Goal: Information Seeking & Learning: Learn about a topic

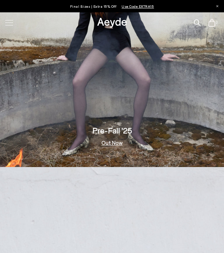
click at [108, 144] on link "Out Now" at bounding box center [111, 142] width 21 height 5
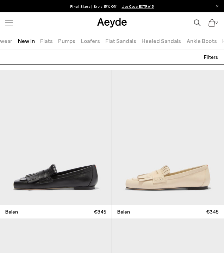
scroll to position [0, 28]
click at [183, 39] on link "Ankle Boots" at bounding box center [198, 40] width 30 height 7
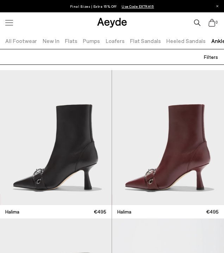
scroll to position [0, 44]
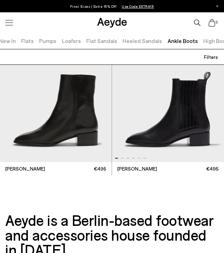
scroll to position [2563, 0]
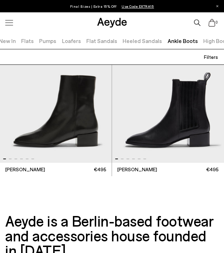
click at [95, 108] on img "1 / 6" at bounding box center [56, 94] width 112 height 135
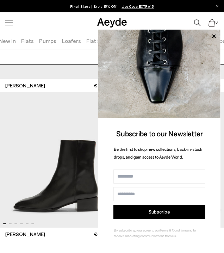
scroll to position [2497, 0]
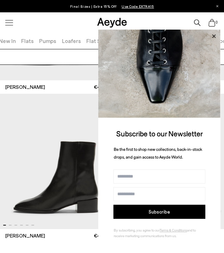
click at [214, 37] on icon at bounding box center [213, 36] width 9 height 9
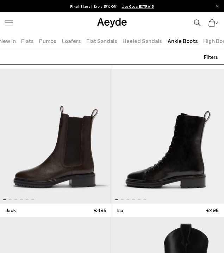
scroll to position [2077, 0]
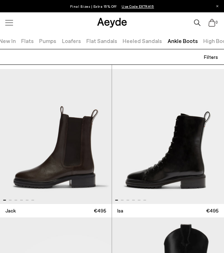
click at [183, 106] on img "1 / 6" at bounding box center [168, 136] width 112 height 135
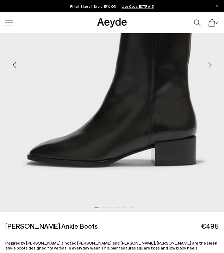
scroll to position [141, 0]
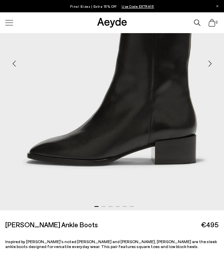
click at [209, 68] on div "Next slide" at bounding box center [209, 63] width 21 height 21
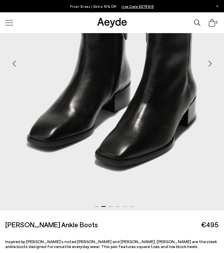
click at [209, 68] on div "Next slide" at bounding box center [209, 63] width 21 height 21
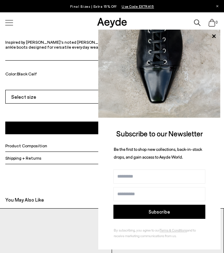
scroll to position [340, 0]
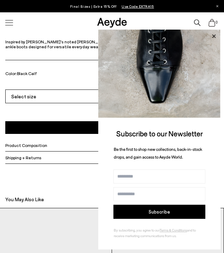
click at [214, 34] on icon at bounding box center [213, 36] width 9 height 9
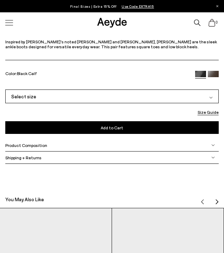
click at [112, 147] on div "Product Composition" at bounding box center [111, 145] width 213 height 12
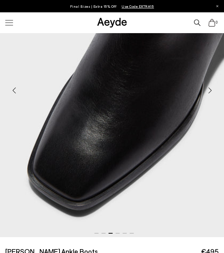
scroll to position [114, 0]
click at [17, 93] on div "Previous slide" at bounding box center [14, 90] width 21 height 21
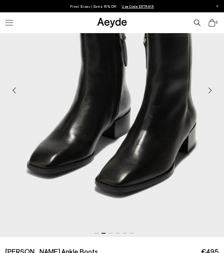
click at [16, 92] on div "Previous slide" at bounding box center [14, 90] width 21 height 21
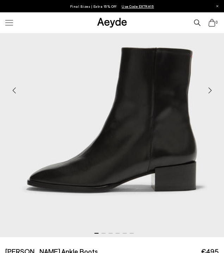
click at [16, 92] on div "Previous slide" at bounding box center [14, 90] width 21 height 21
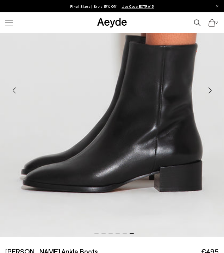
click at [16, 92] on div "Previous slide" at bounding box center [14, 90] width 21 height 21
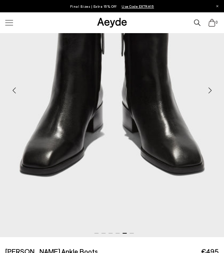
click at [209, 92] on div "Next slide" at bounding box center [209, 90] width 21 height 21
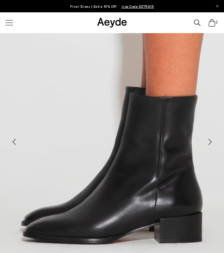
scroll to position [56, 0]
